Goal: Task Accomplishment & Management: Manage account settings

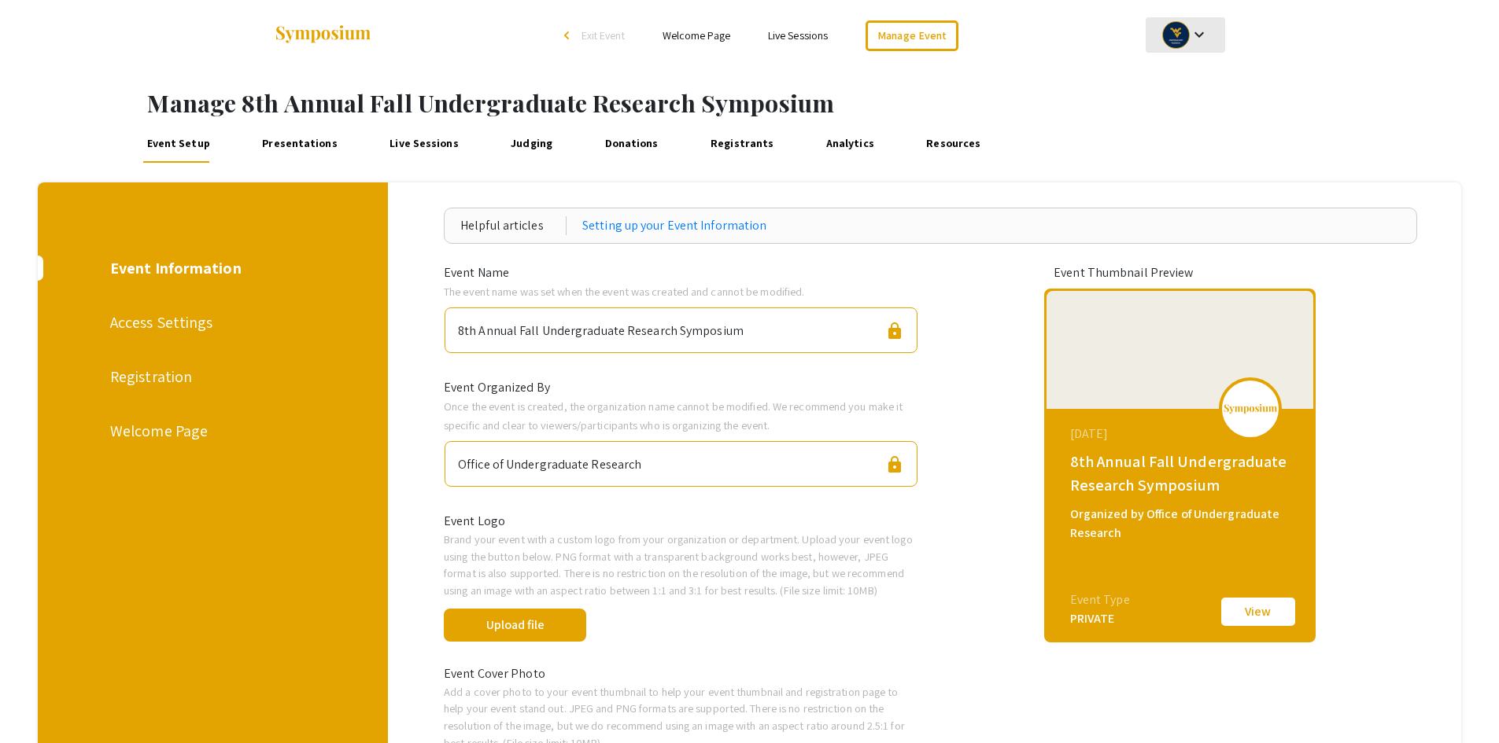
click at [1194, 32] on mat-icon "keyboard_arrow_down" at bounding box center [1198, 34] width 19 height 19
click at [1201, 76] on button "My Account" at bounding box center [1193, 78] width 97 height 38
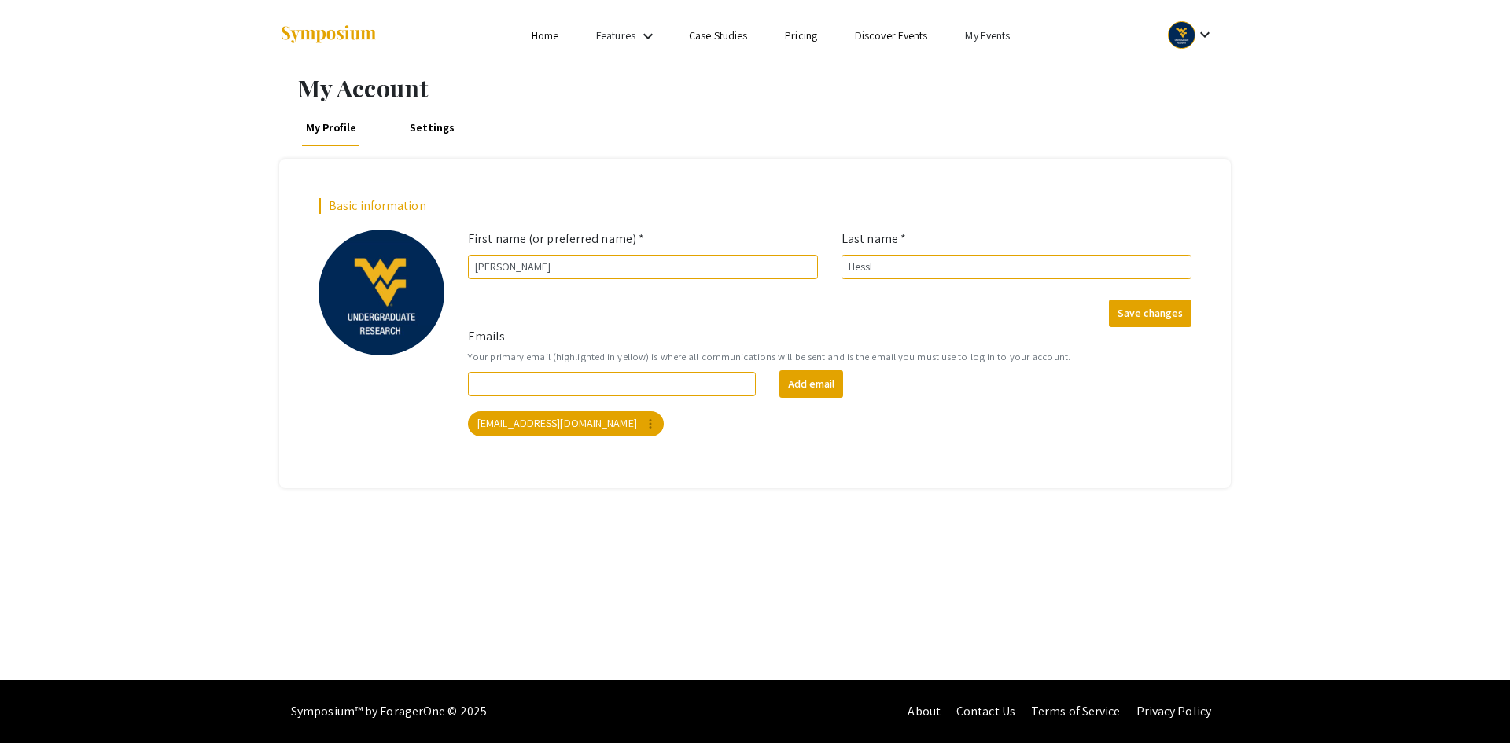
click at [995, 39] on link "My Events" at bounding box center [987, 35] width 45 height 14
click at [994, 77] on button "Events I've organized" at bounding box center [1013, 70] width 135 height 38
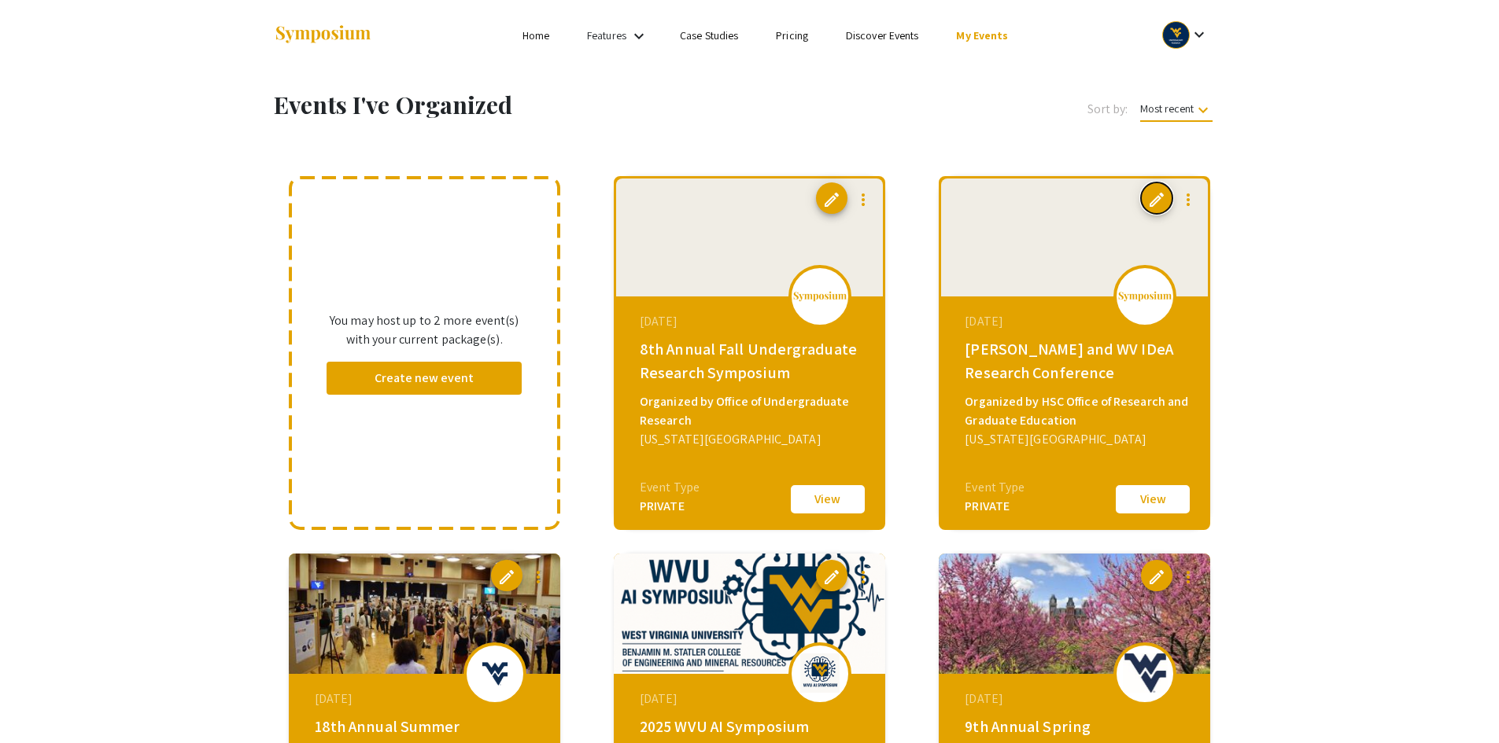
click at [1160, 199] on span "edit" at bounding box center [1156, 199] width 19 height 19
